Goal: Information Seeking & Learning: Learn about a topic

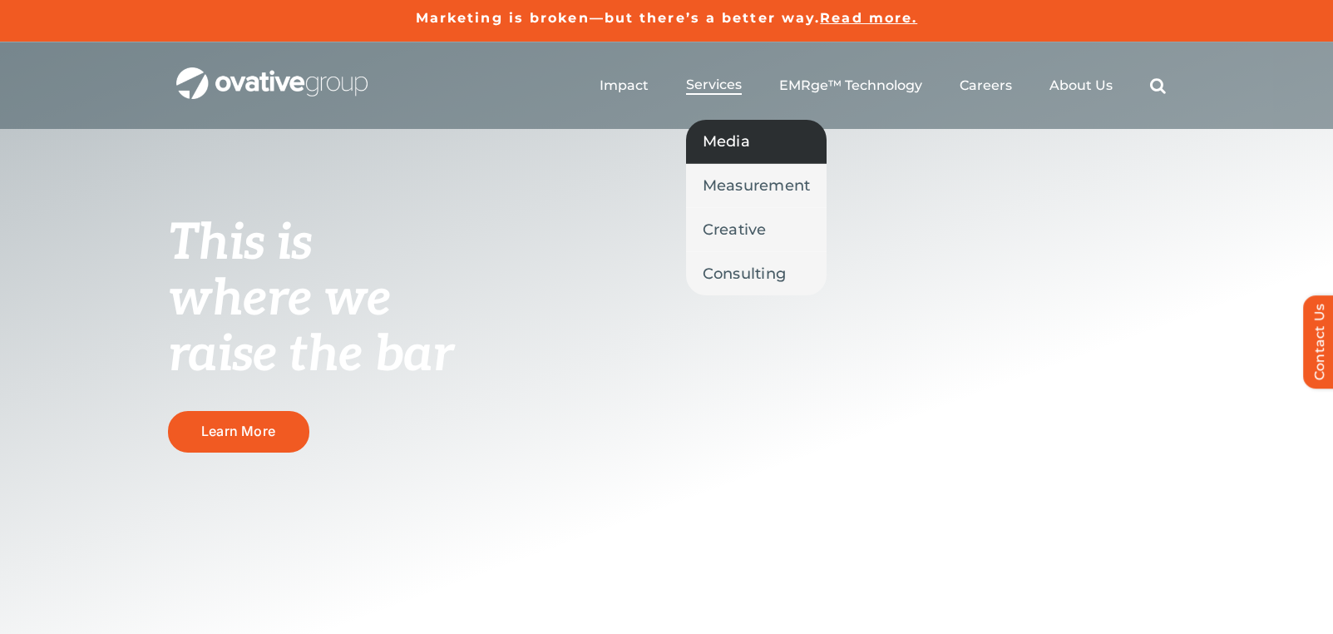
click at [720, 142] on span "Media" at bounding box center [726, 141] width 47 height 23
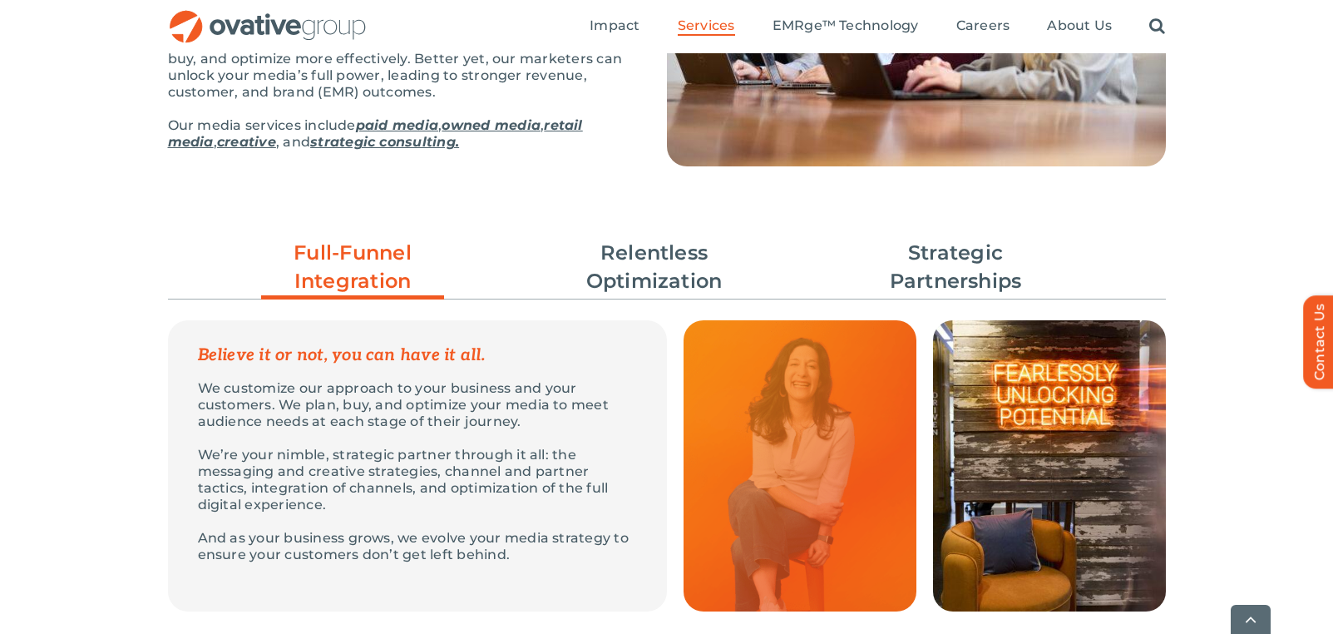
scroll to position [344, 0]
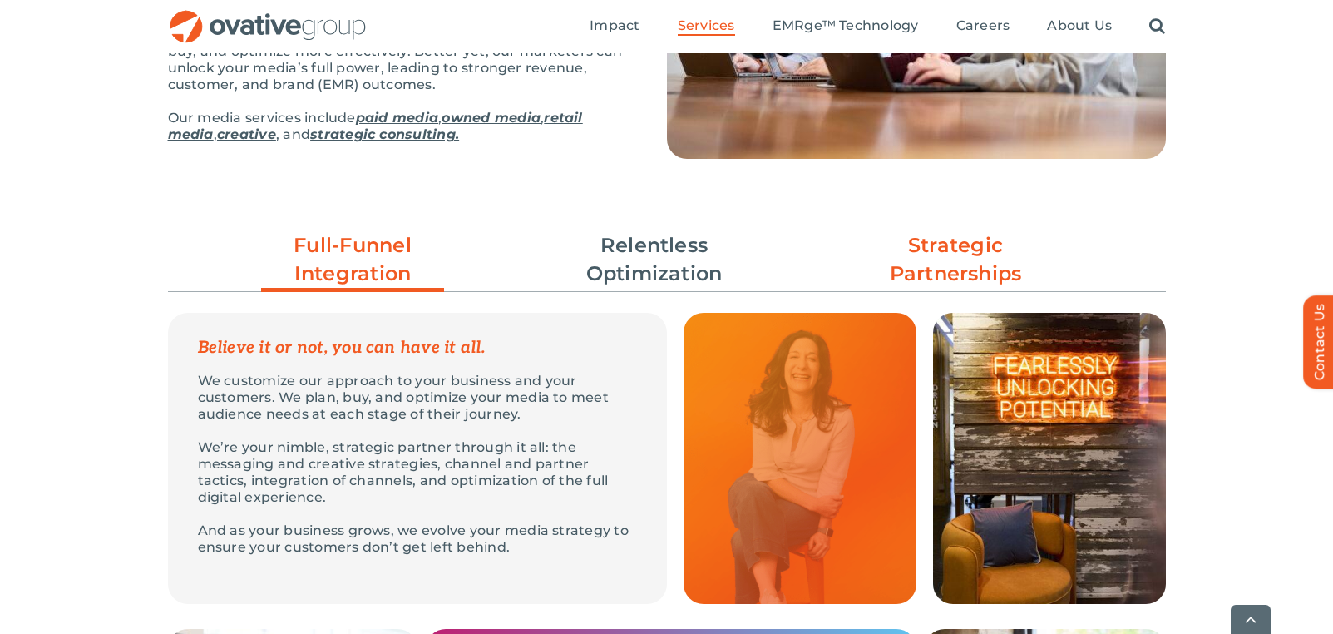
click at [944, 264] on link "Strategic Partnerships" at bounding box center [955, 259] width 183 height 57
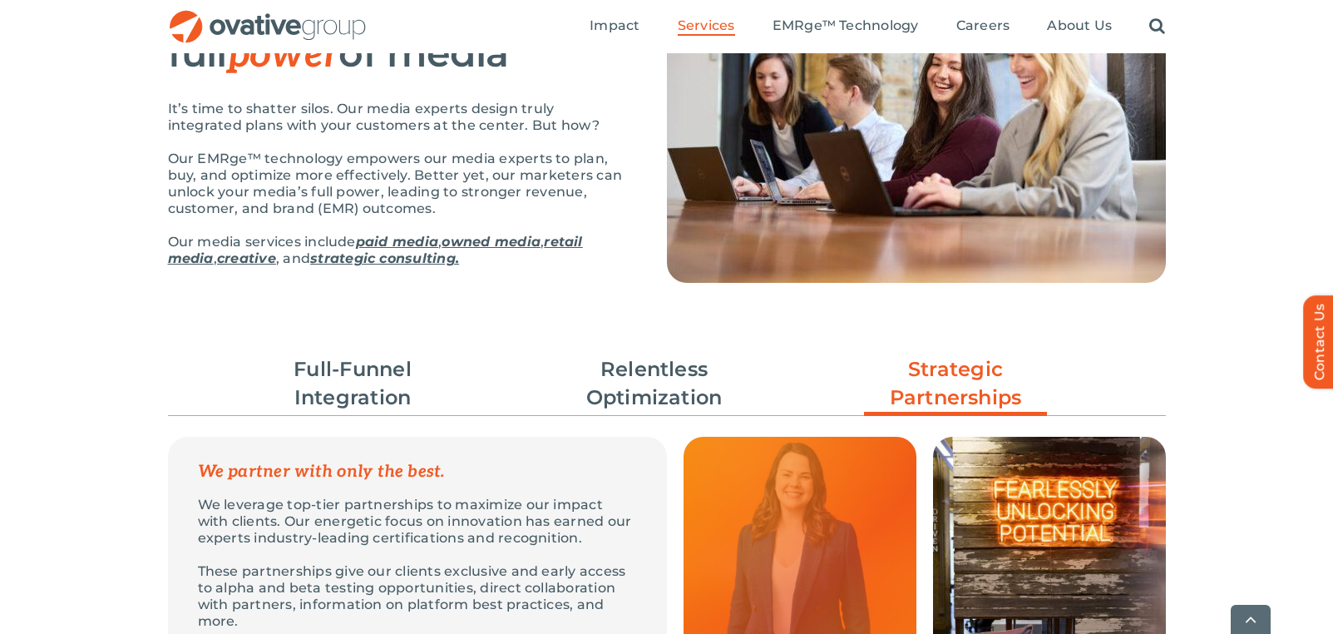
scroll to position [234, 0]
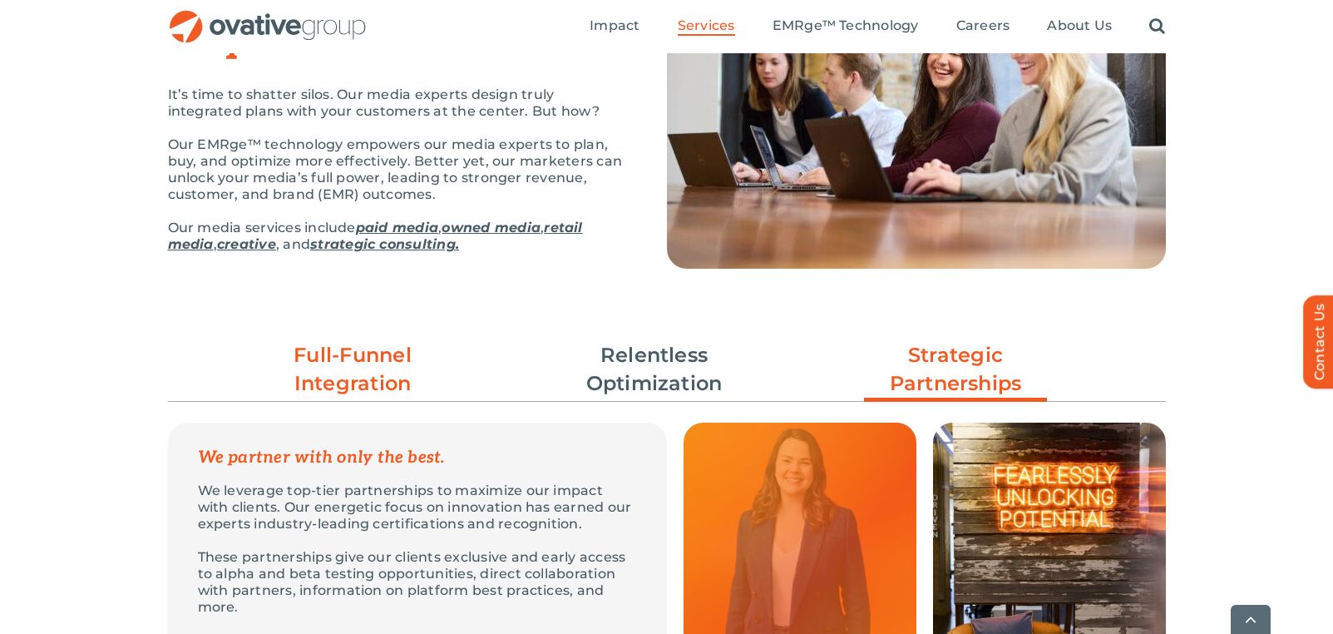
click at [371, 361] on link "Full-Funnel Integration" at bounding box center [352, 369] width 183 height 57
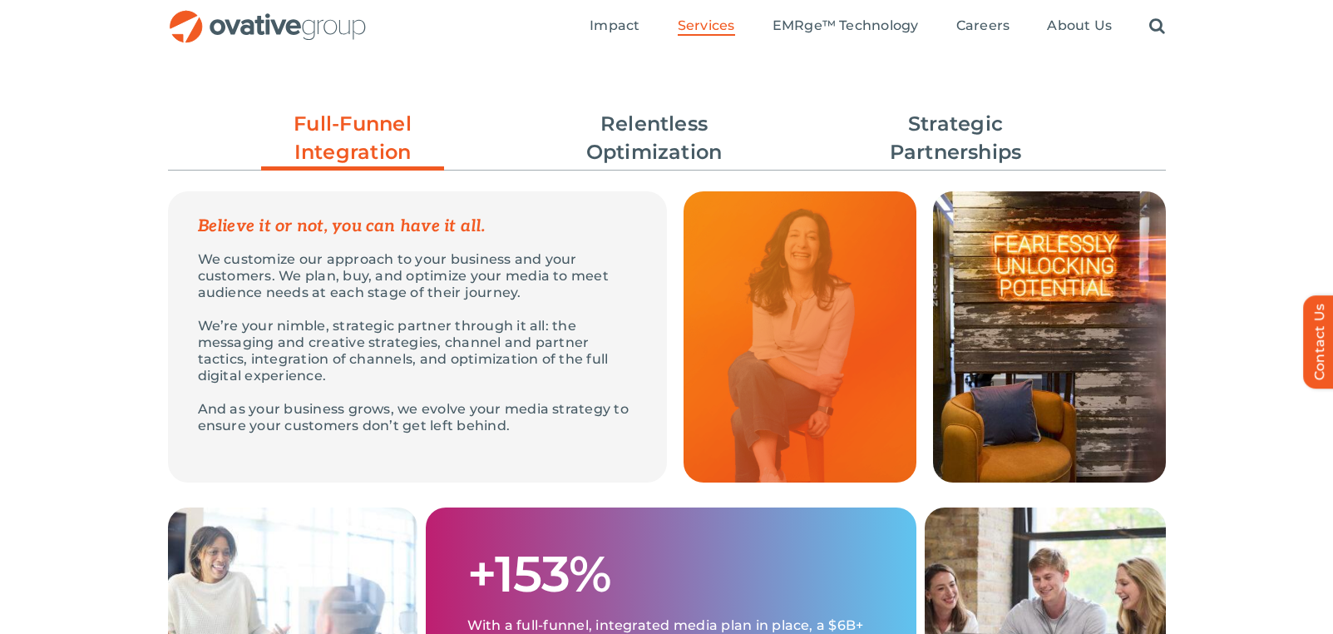
scroll to position [464, 0]
click at [680, 131] on link "Relentless Optimization" at bounding box center [654, 139] width 183 height 57
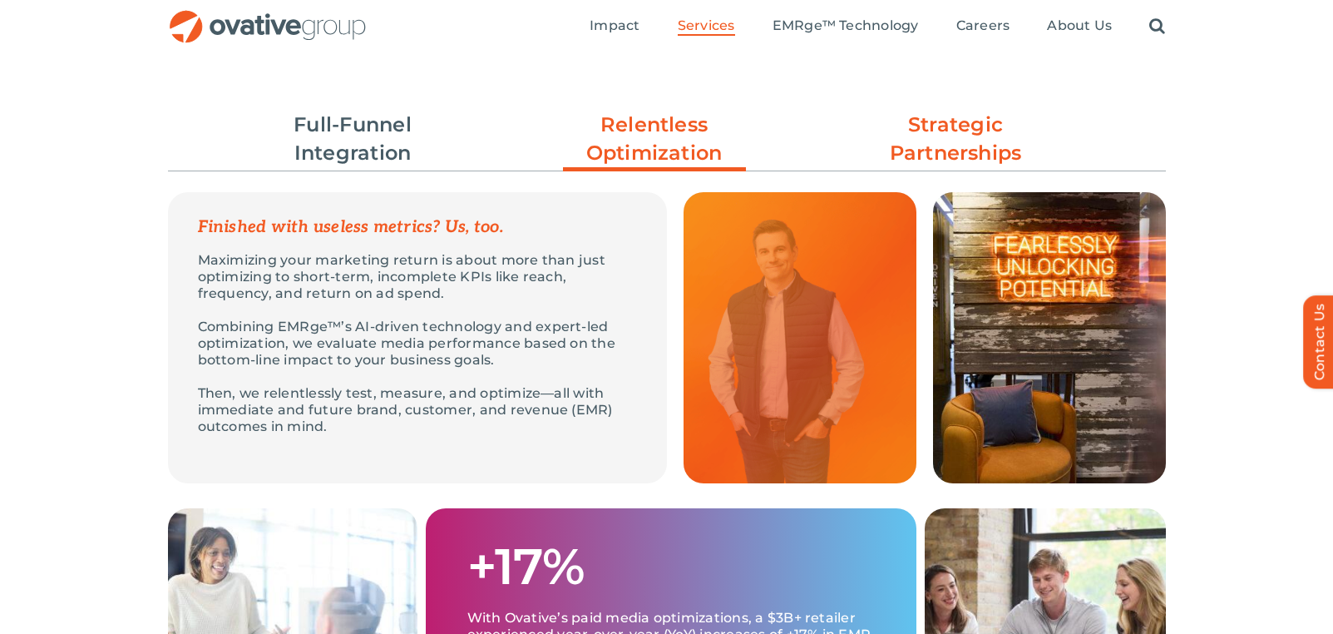
click at [973, 154] on link "Strategic Partnerships" at bounding box center [955, 139] width 183 height 57
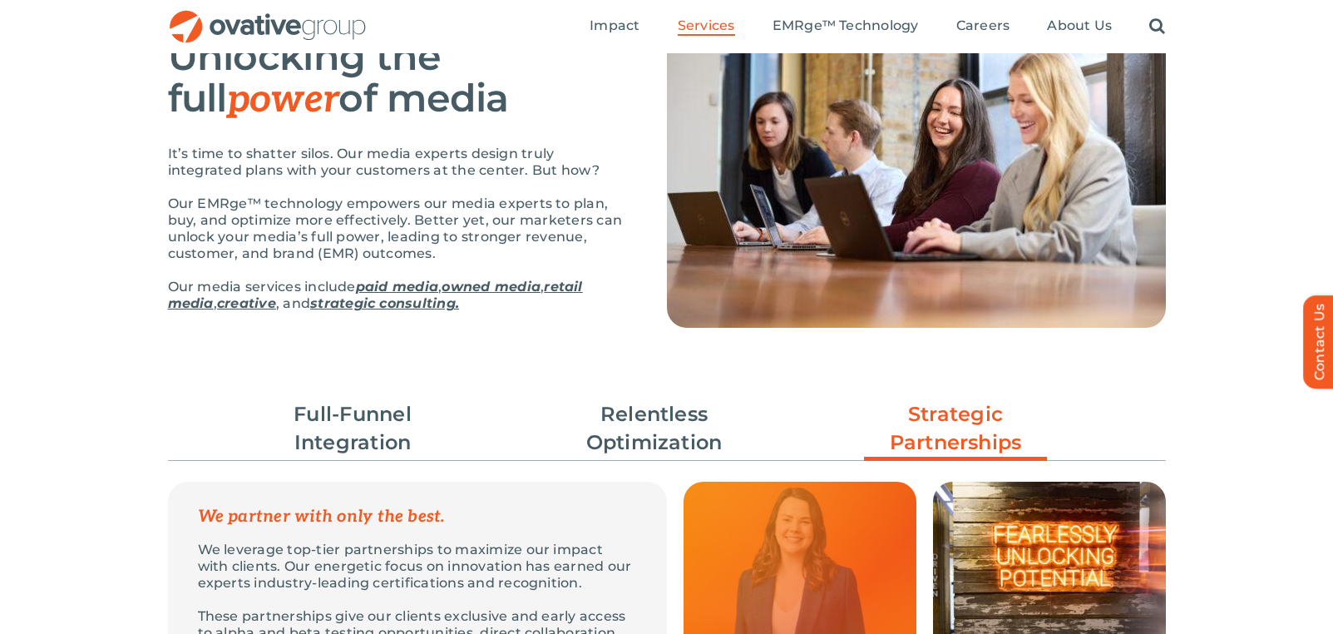
scroll to position [172, 0]
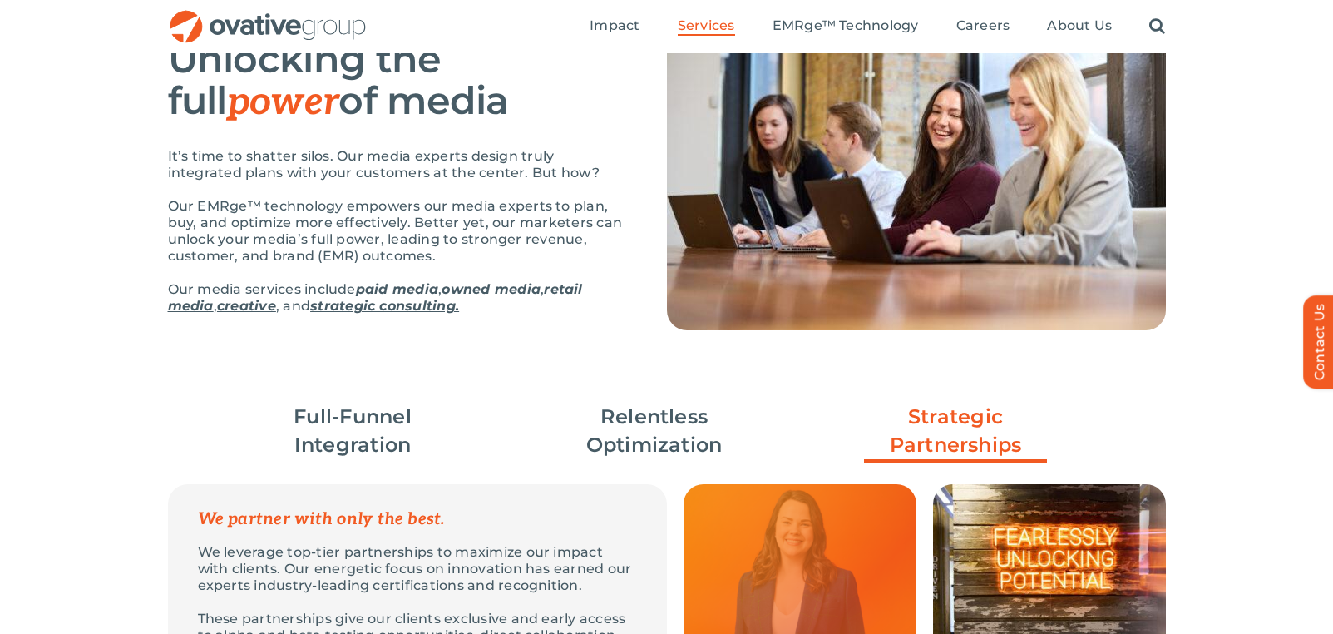
click at [371, 293] on link "paid media" at bounding box center [397, 289] width 82 height 16
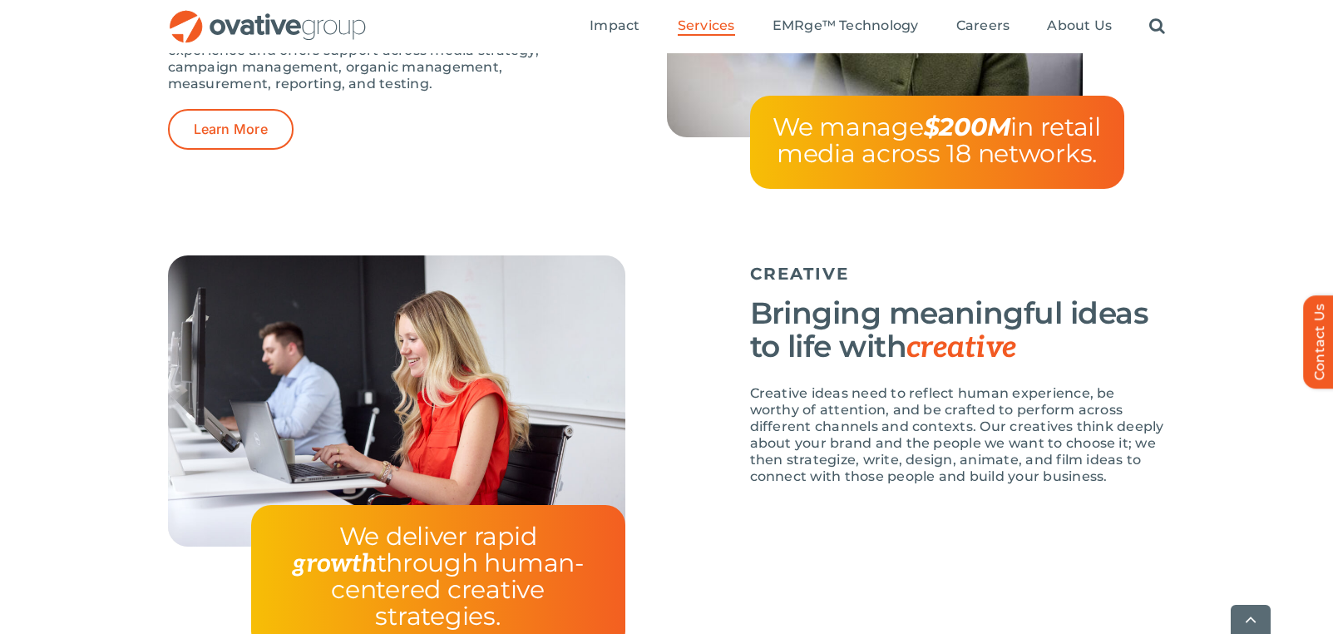
scroll to position [2526, 0]
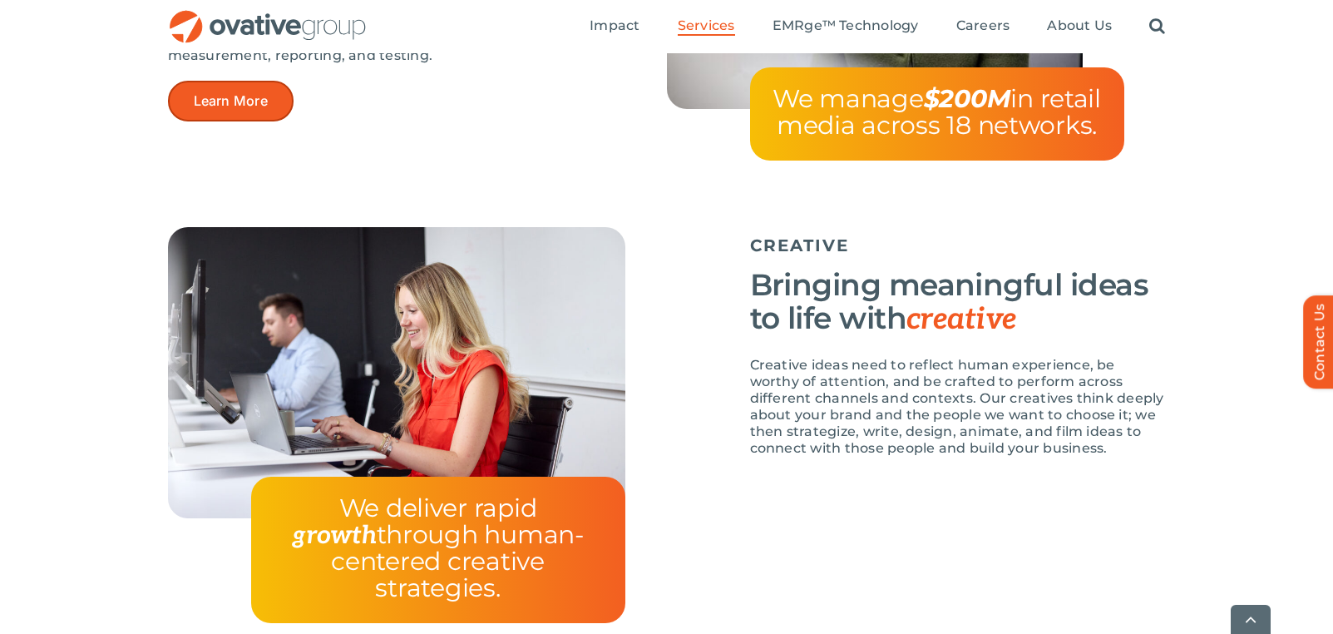
click at [225, 100] on span "Learn More" at bounding box center [231, 101] width 74 height 16
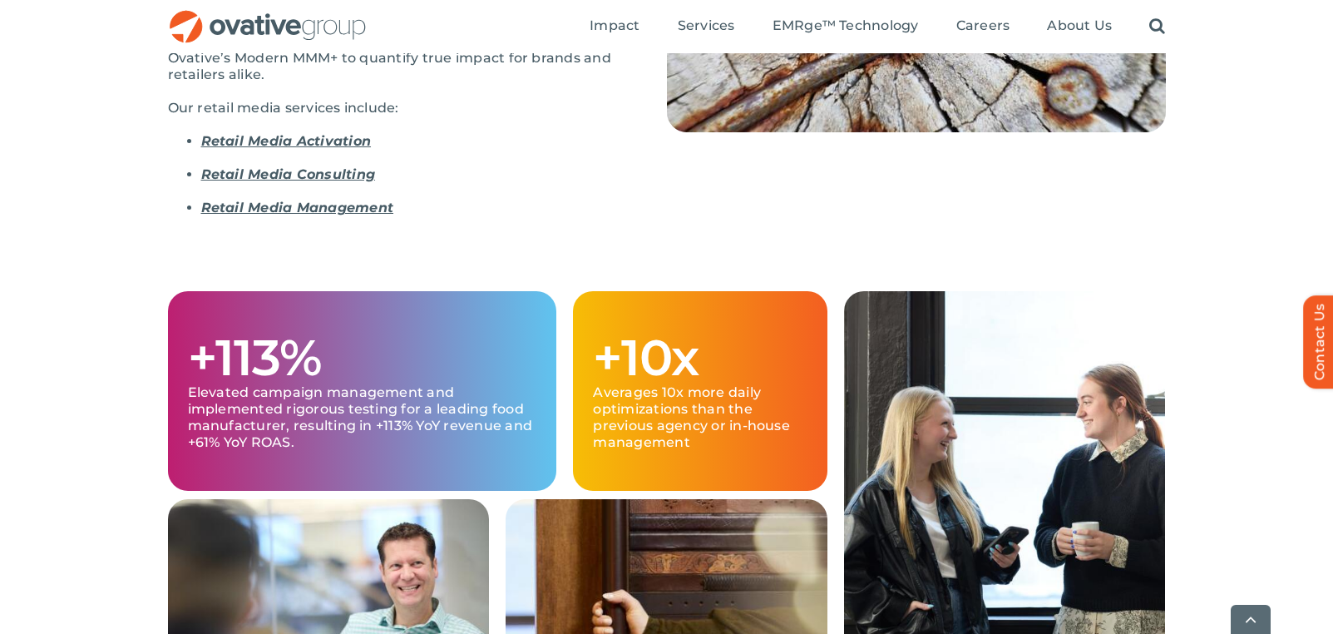
scroll to position [378, 0]
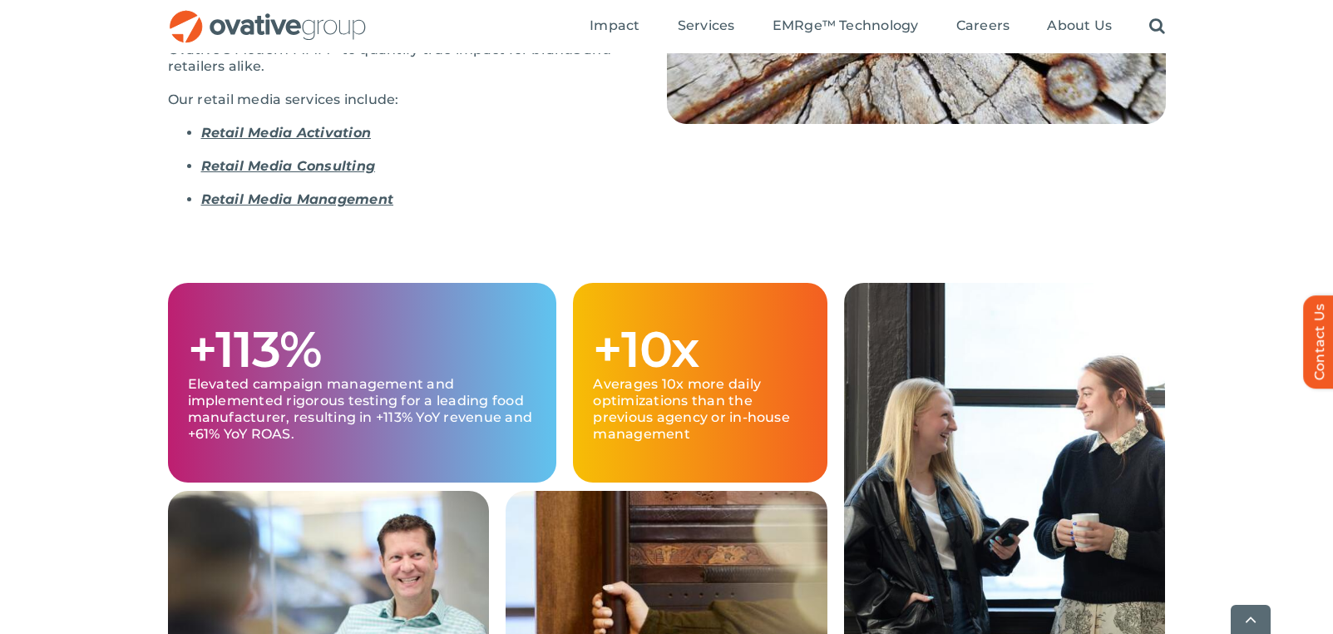
click at [314, 134] on link "Retail Media Activation" at bounding box center [286, 133] width 171 height 16
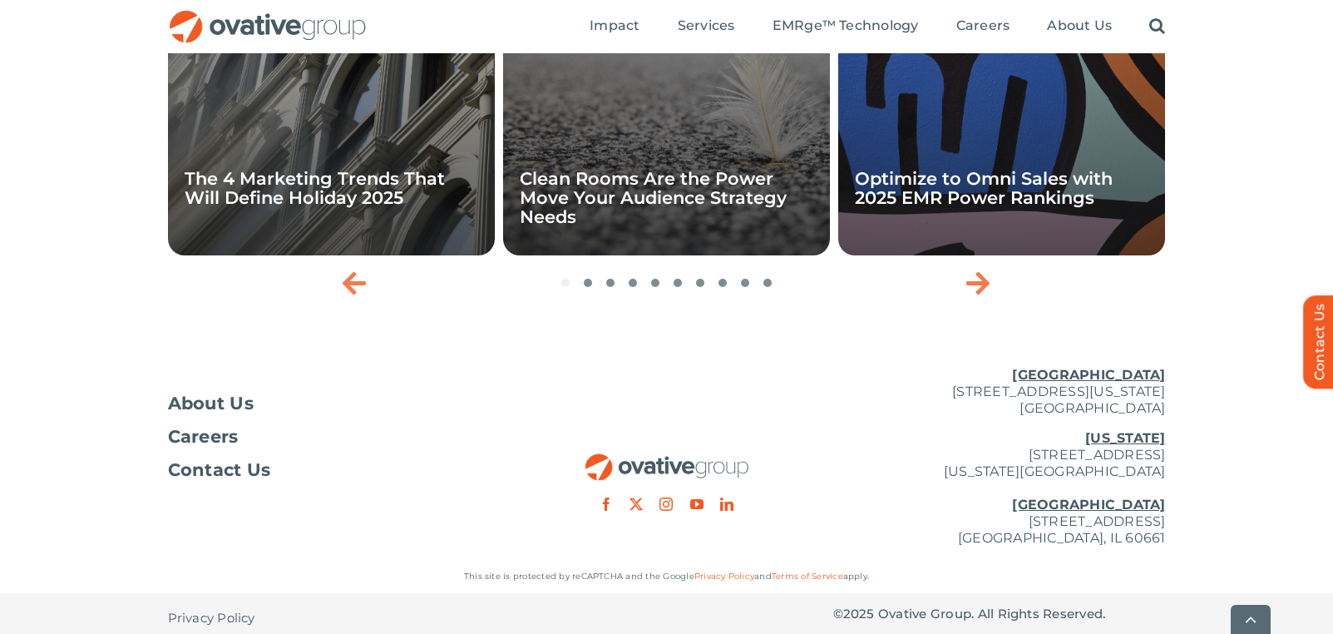
scroll to position [4188, 0]
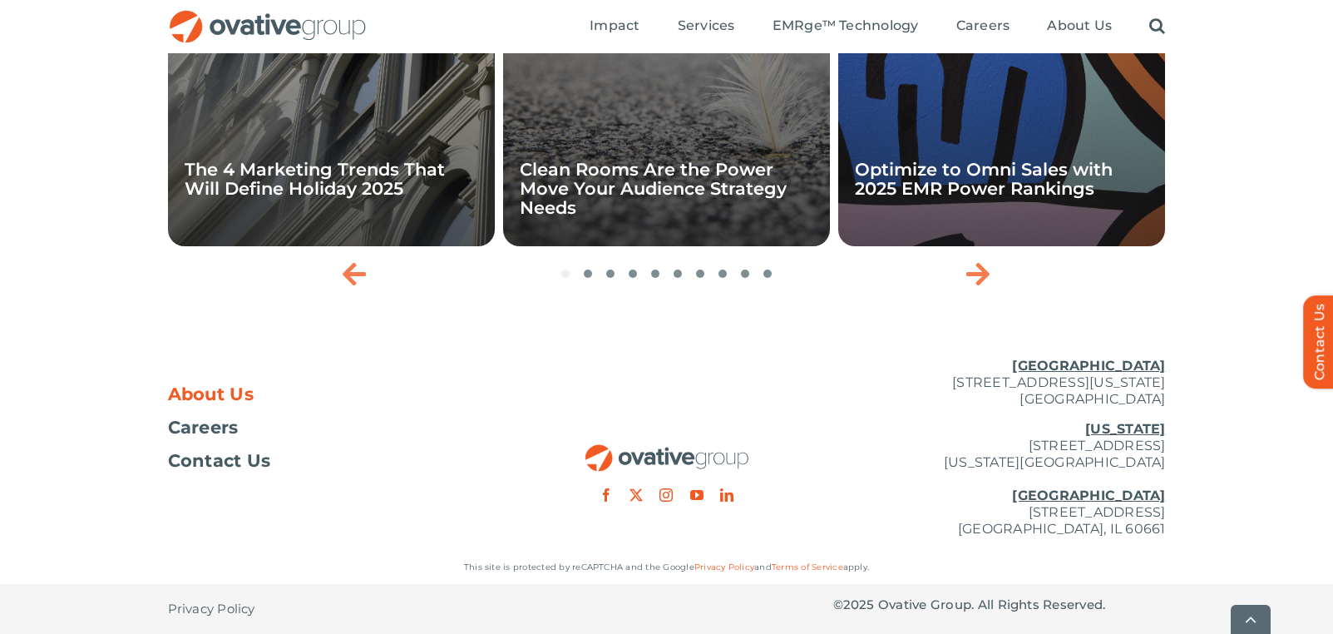
click at [190, 392] on span "About Us" at bounding box center [211, 394] width 87 height 17
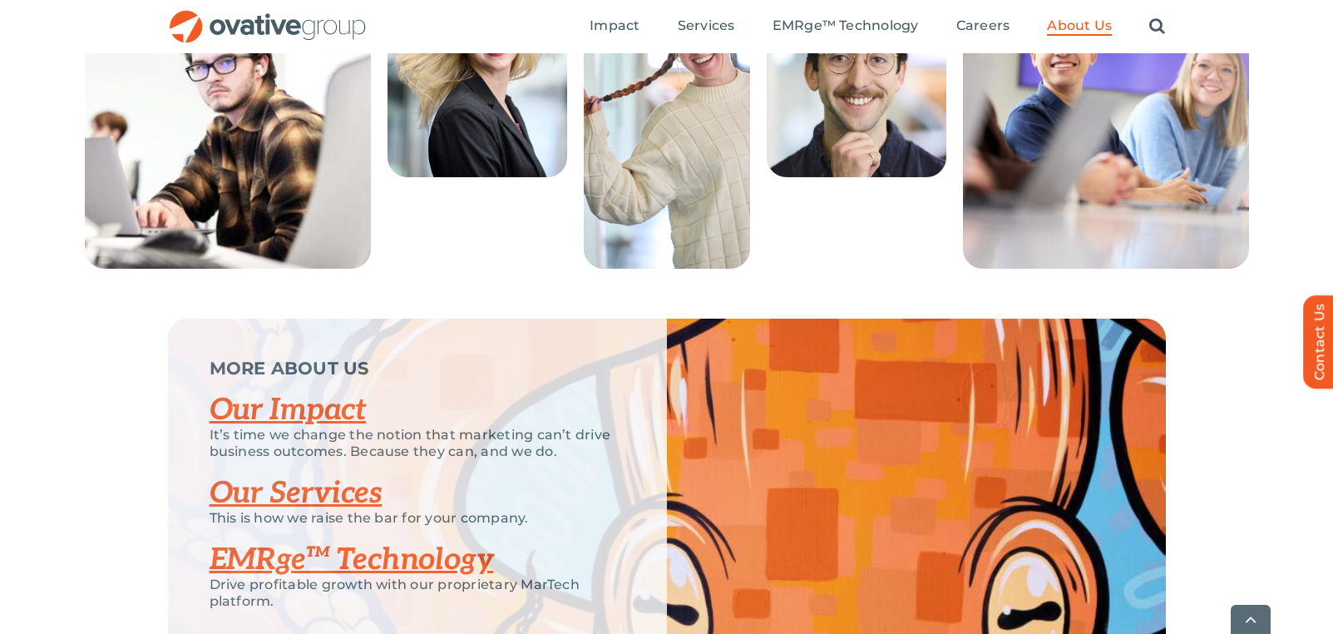
scroll to position [3335, 0]
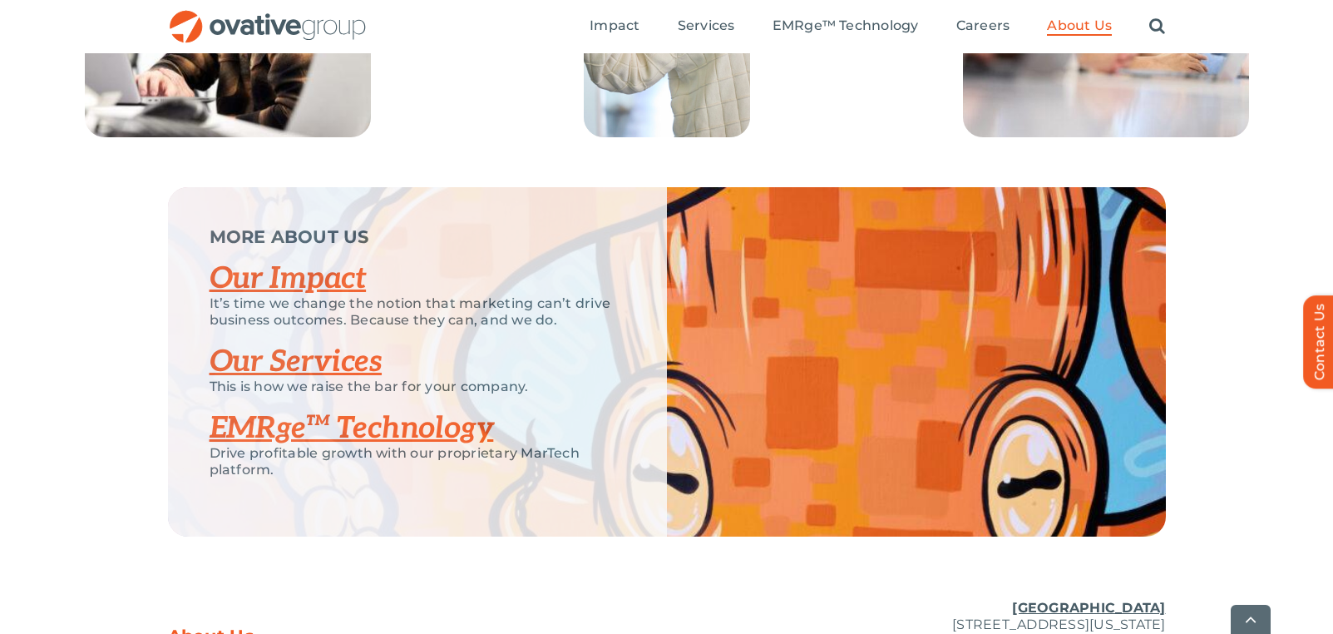
click at [260, 380] on link "Our Services" at bounding box center [296, 362] width 173 height 37
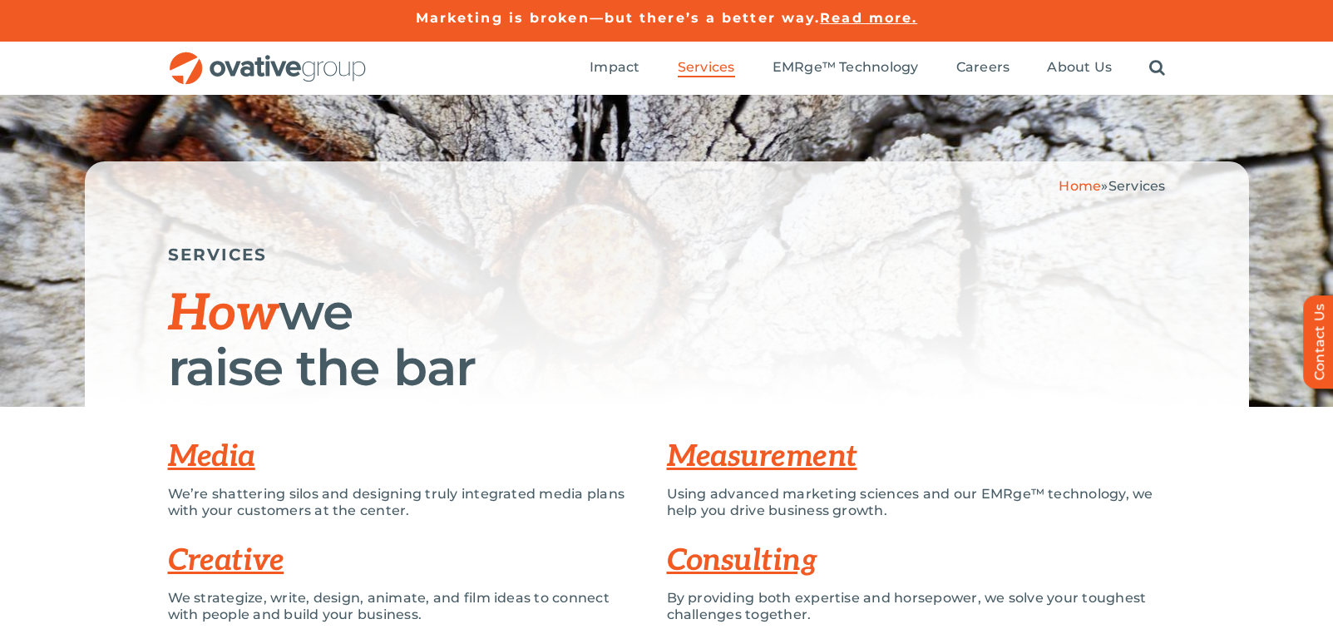
click at [225, 465] on link "Media" at bounding box center [211, 456] width 87 height 37
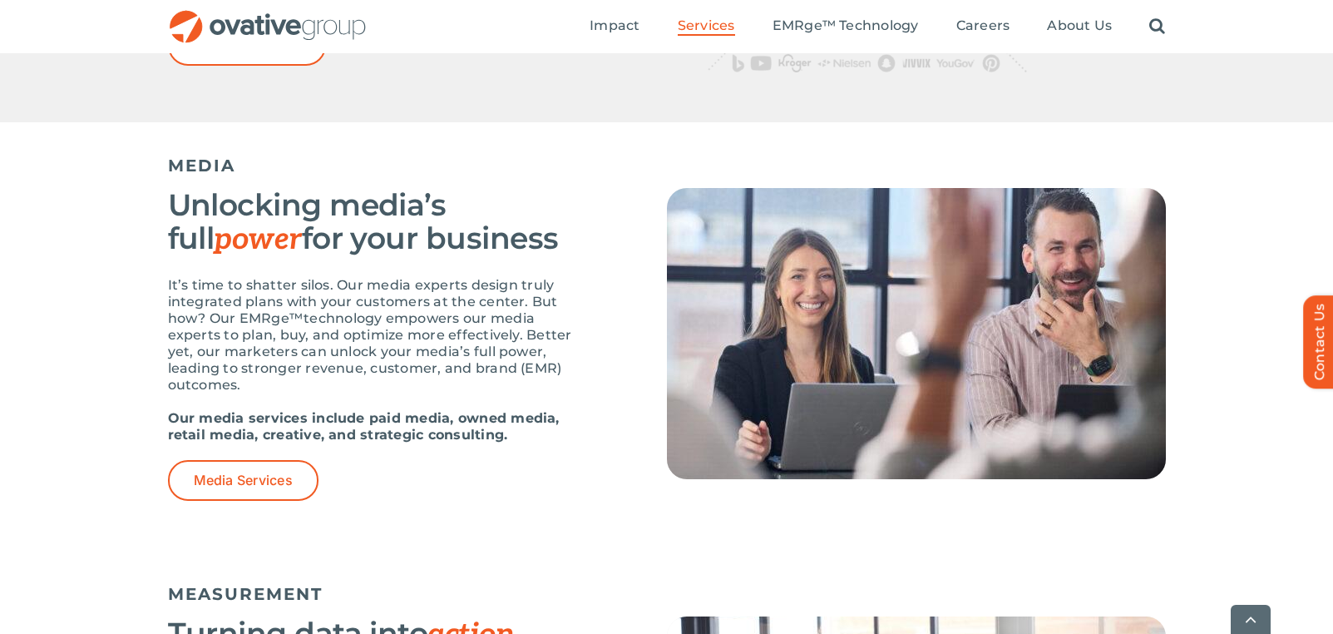
scroll to position [949, 0]
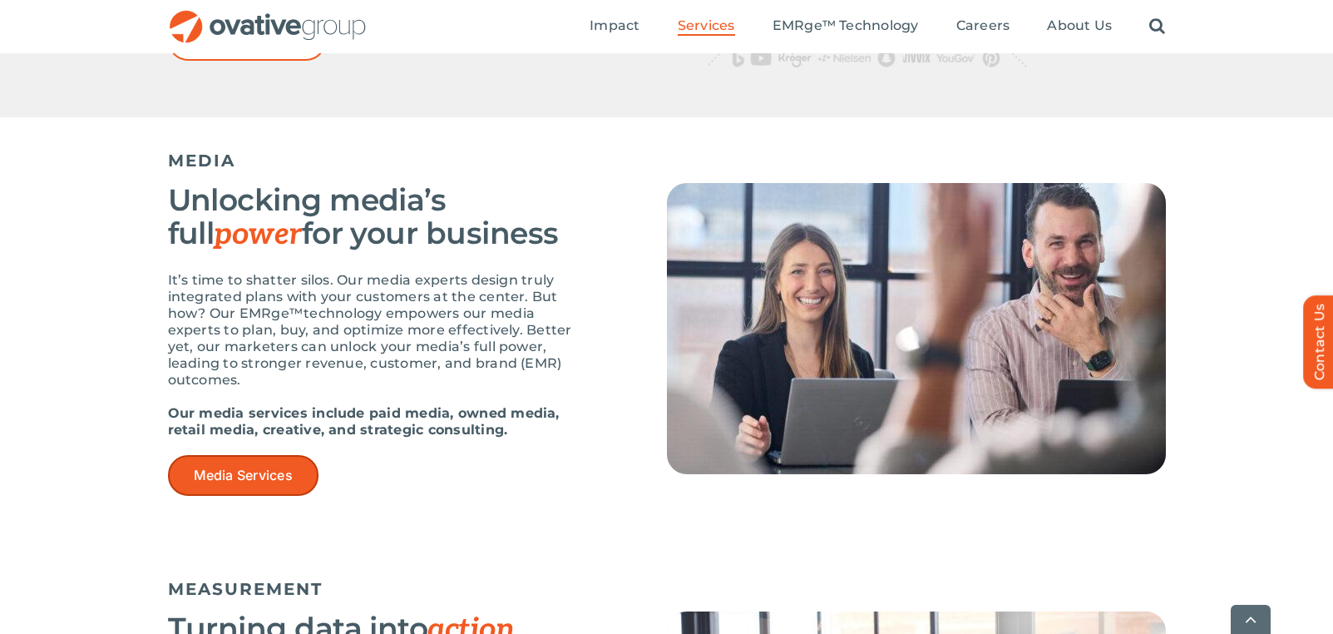
click at [225, 466] on link "Media Services" at bounding box center [243, 475] width 151 height 41
